Goal: Check status: Check status

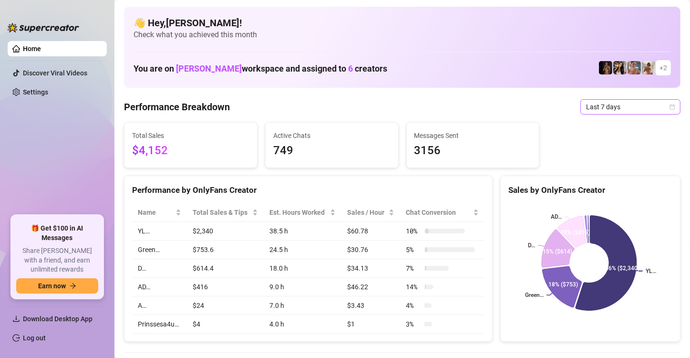
click at [670, 106] on icon "calendar" at bounding box center [672, 106] width 5 height 5
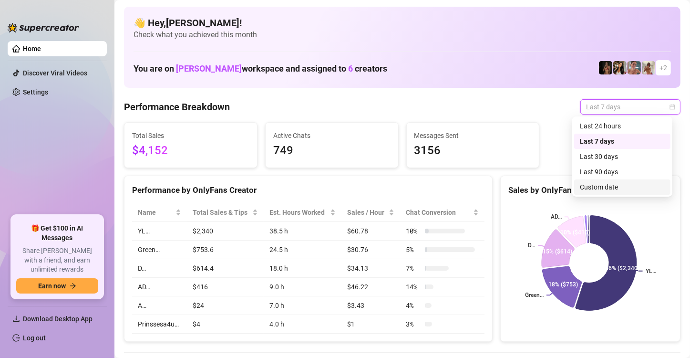
click at [639, 184] on div "Custom date" at bounding box center [622, 187] width 85 height 10
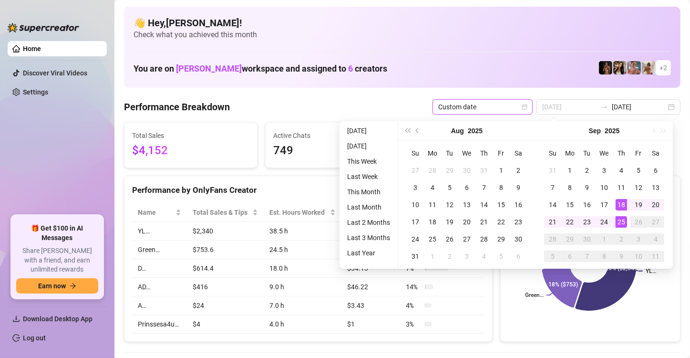
type input "[DATE]"
click at [623, 223] on div "25" at bounding box center [621, 221] width 11 height 11
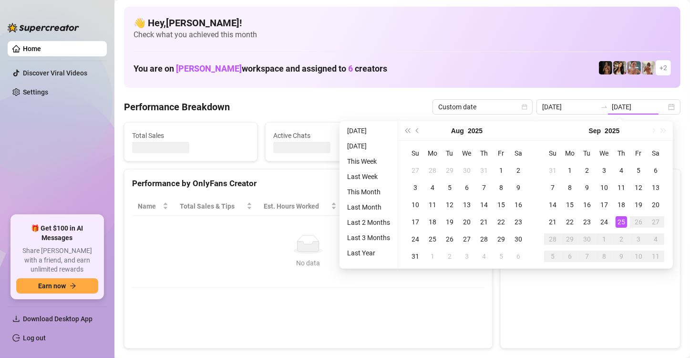
type input "[DATE]"
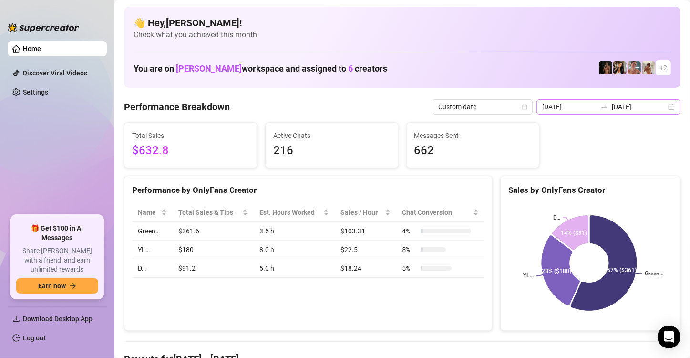
click at [667, 108] on div "[DATE] [DATE]" at bounding box center [609, 106] width 144 height 15
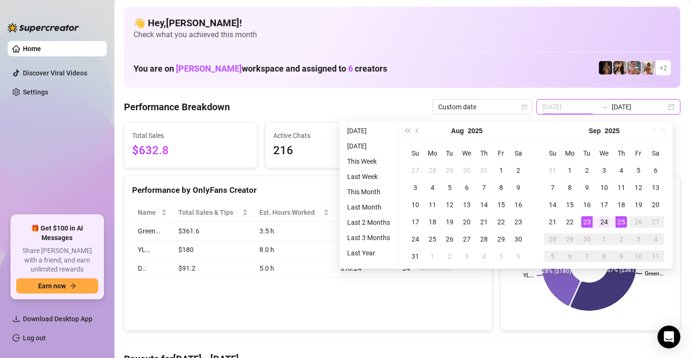
type input "[DATE]"
click at [605, 224] on div "24" at bounding box center [604, 221] width 11 height 11
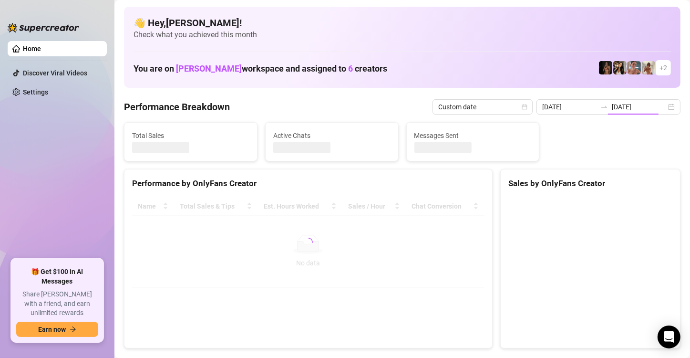
type input "[DATE]"
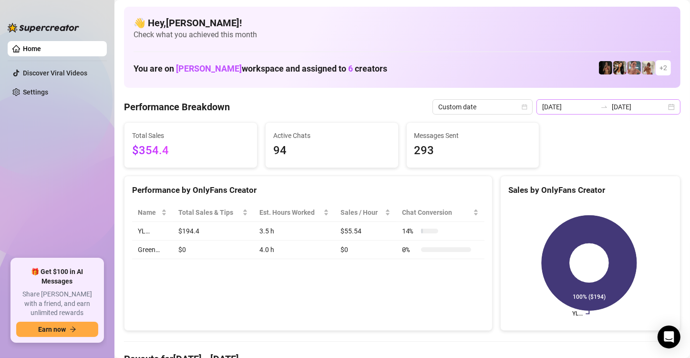
click at [664, 106] on div "[DATE] [DATE]" at bounding box center [609, 106] width 144 height 15
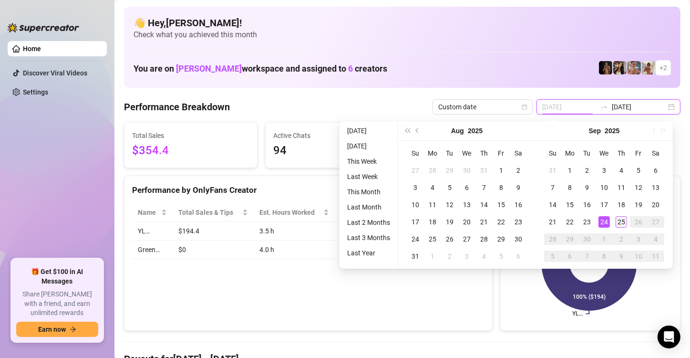
type input "[DATE]"
click at [617, 225] on div "25" at bounding box center [621, 221] width 11 height 11
click at [626, 223] on div "25" at bounding box center [621, 221] width 11 height 11
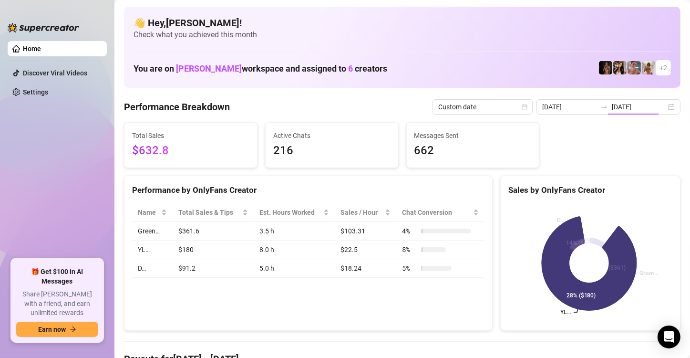
type input "[DATE]"
